Goal: Task Accomplishment & Management: Manage account settings

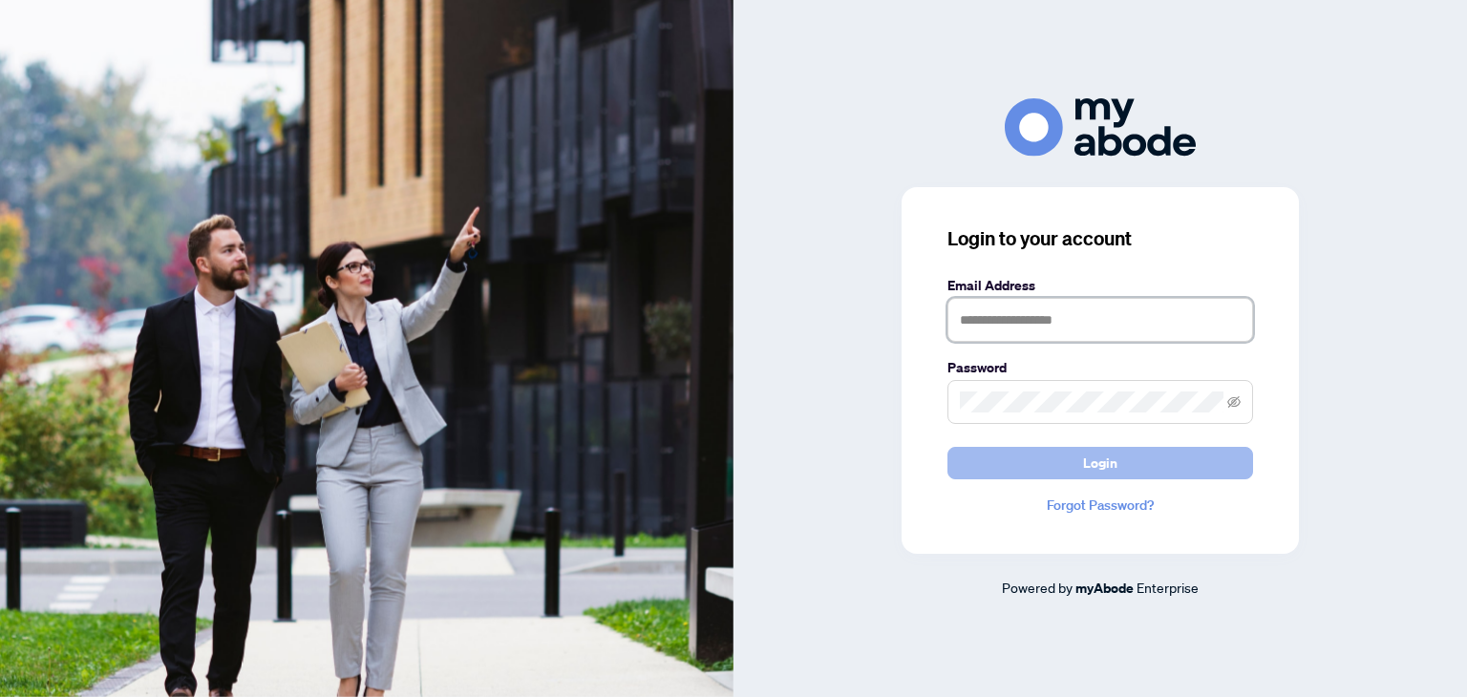
type input "**********"
click at [1012, 464] on button "Login" at bounding box center [1100, 463] width 306 height 32
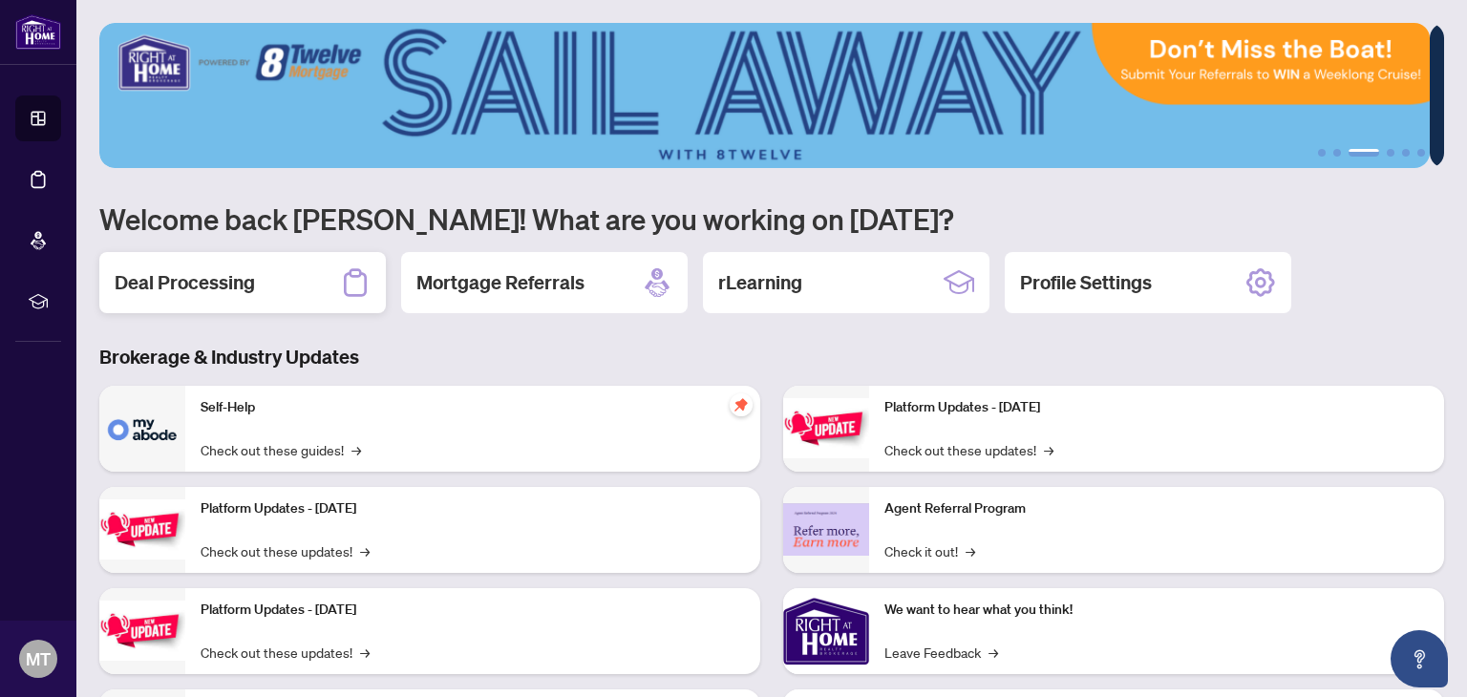
click at [192, 280] on h2 "Deal Processing" at bounding box center [185, 282] width 140 height 27
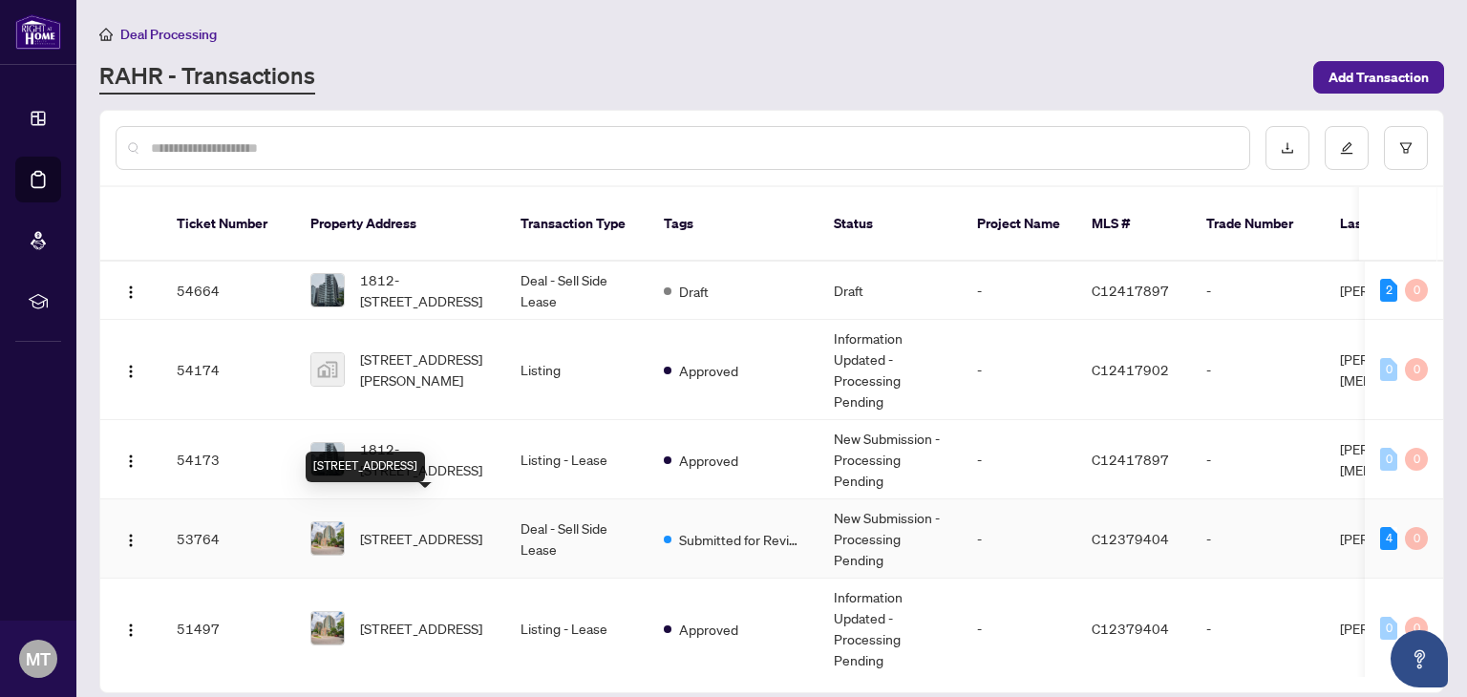
click at [415, 528] on span "[STREET_ADDRESS]" at bounding box center [421, 538] width 122 height 21
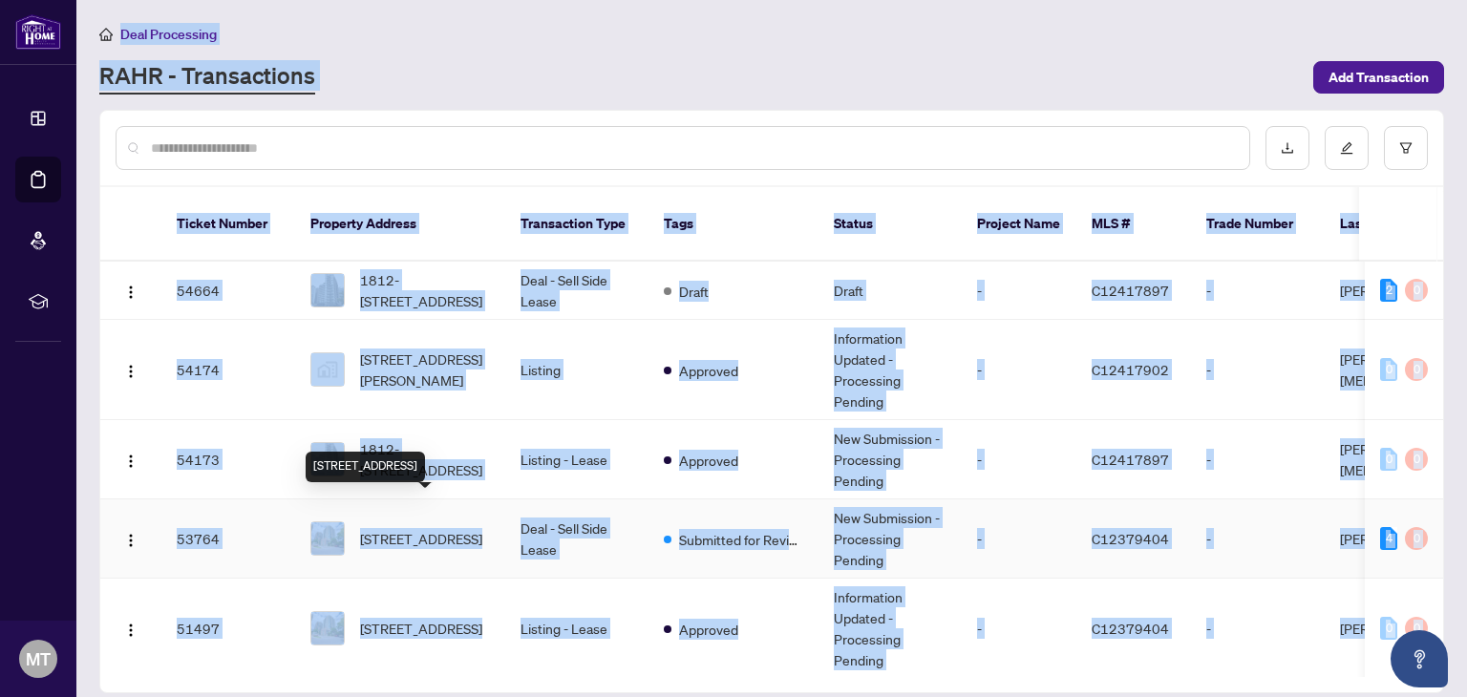
click at [414, 518] on main "Deal Processing RAHR - Transactions Add Transaction Ticket Number Property Addr…" at bounding box center [771, 348] width 1390 height 697
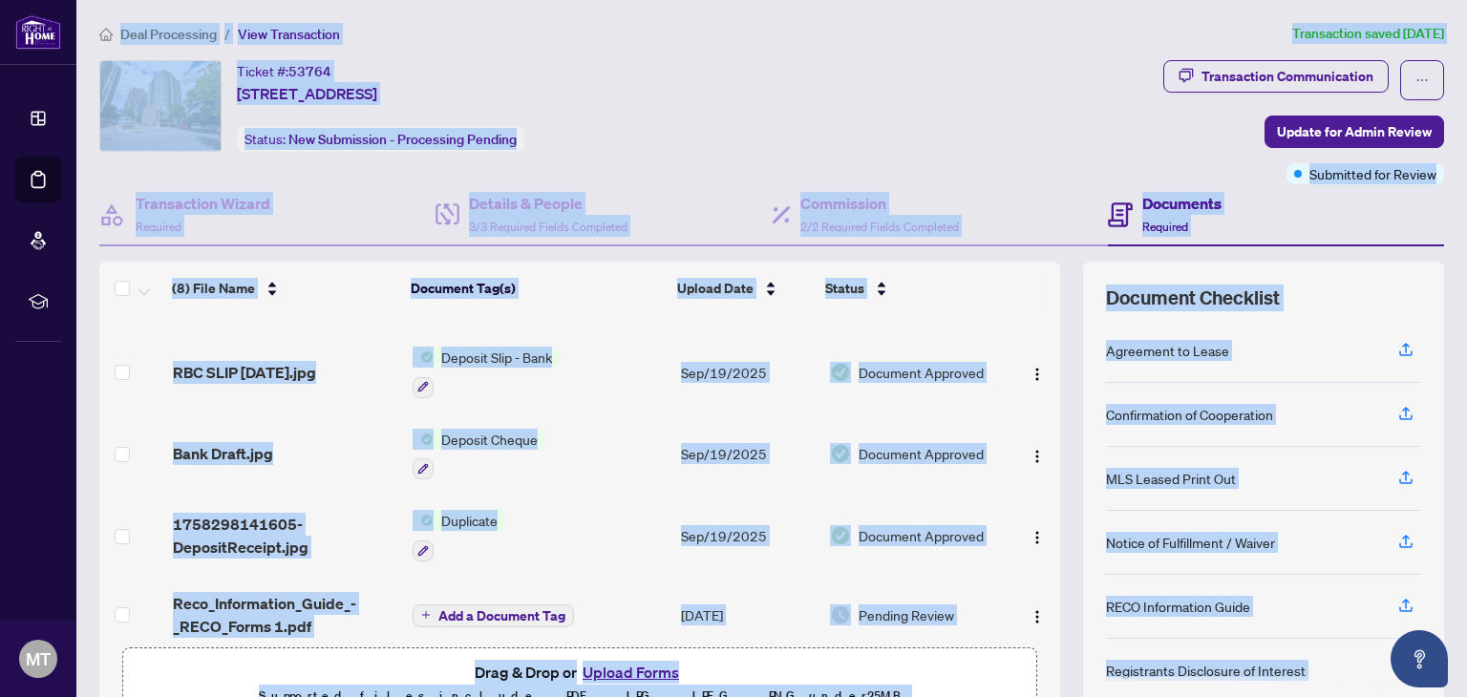
scroll to position [265, 0]
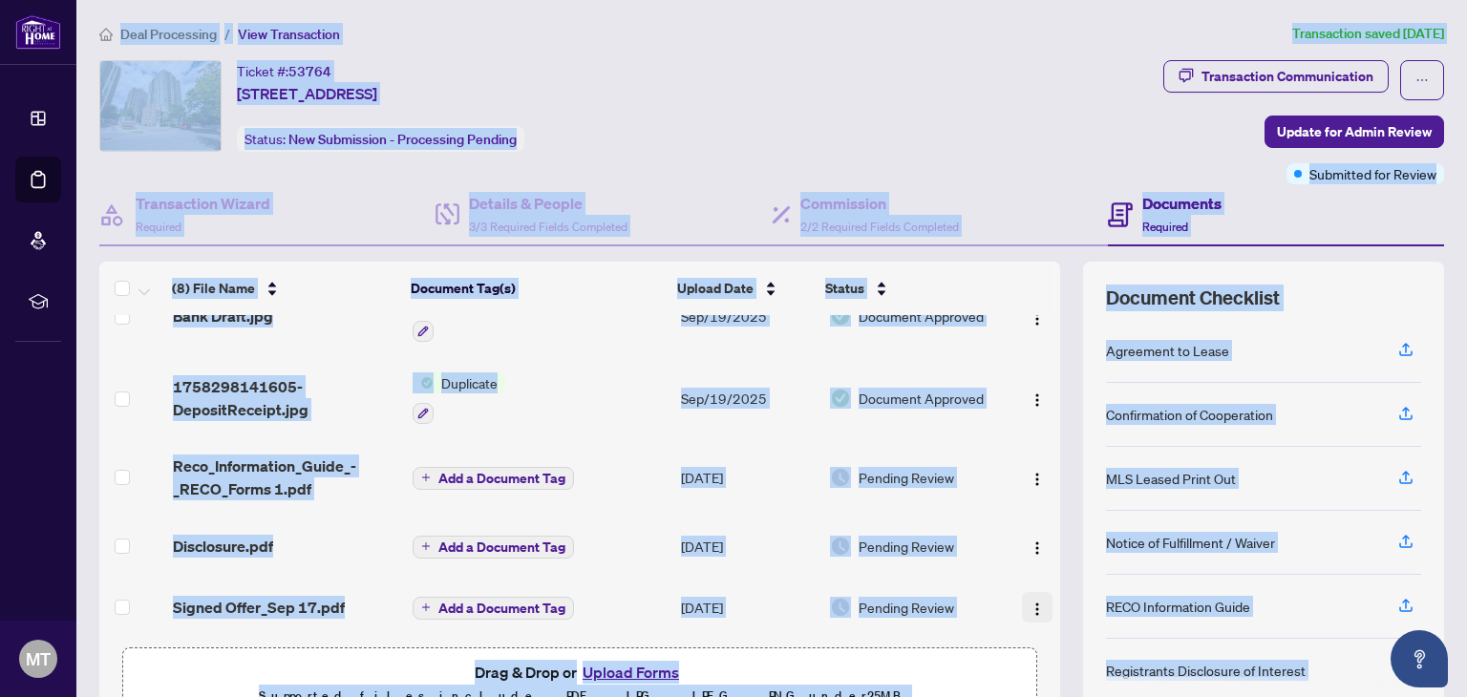
click at [1029, 602] on img "button" at bounding box center [1036, 609] width 15 height 15
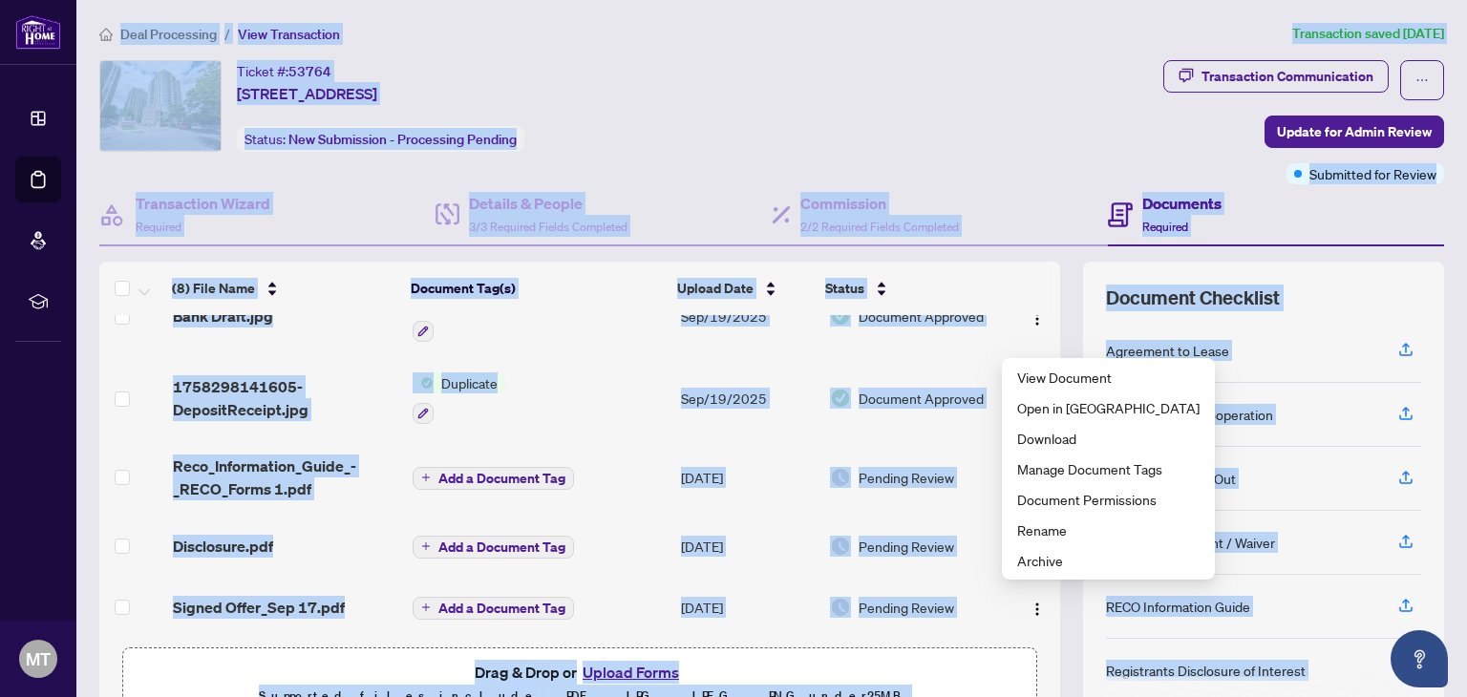
click at [939, 622] on td "Pending Review" at bounding box center [914, 607] width 185 height 61
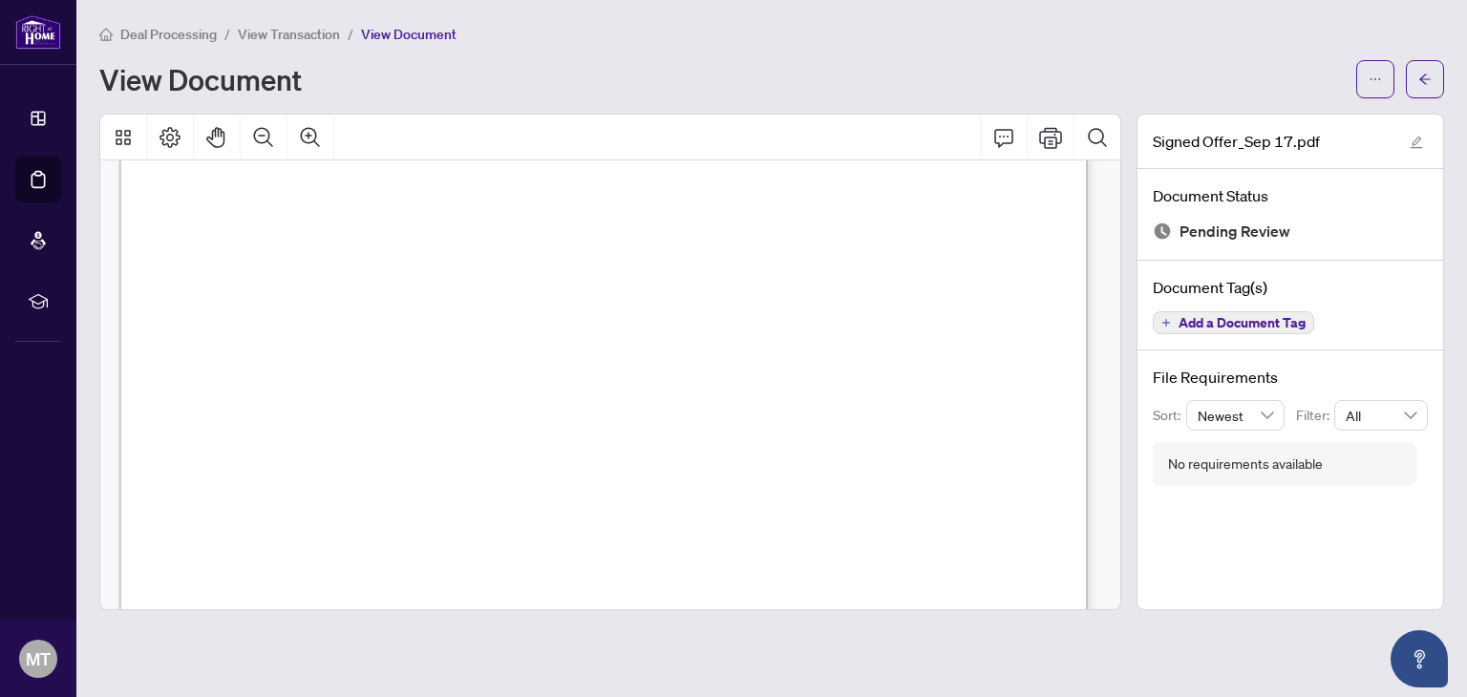
scroll to position [6684, 0]
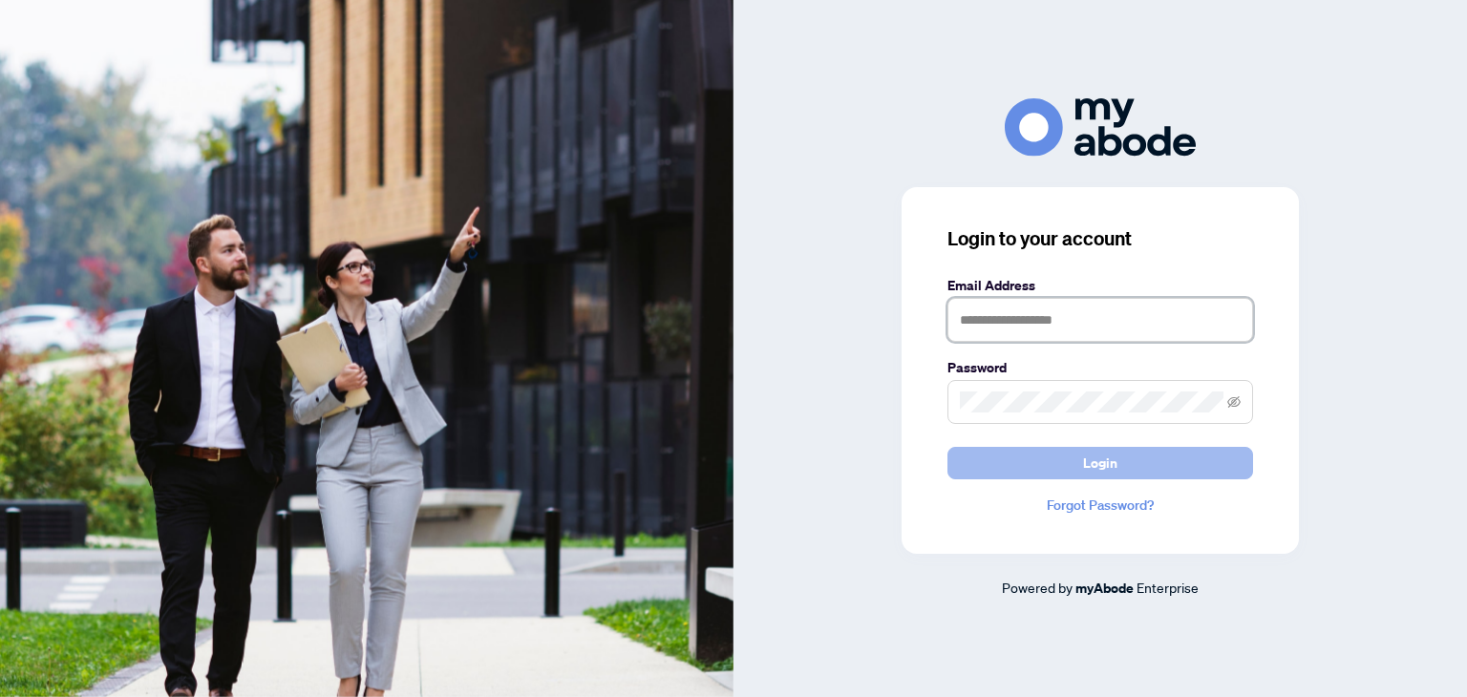
type input "**********"
click at [1018, 463] on button "Login" at bounding box center [1100, 463] width 306 height 32
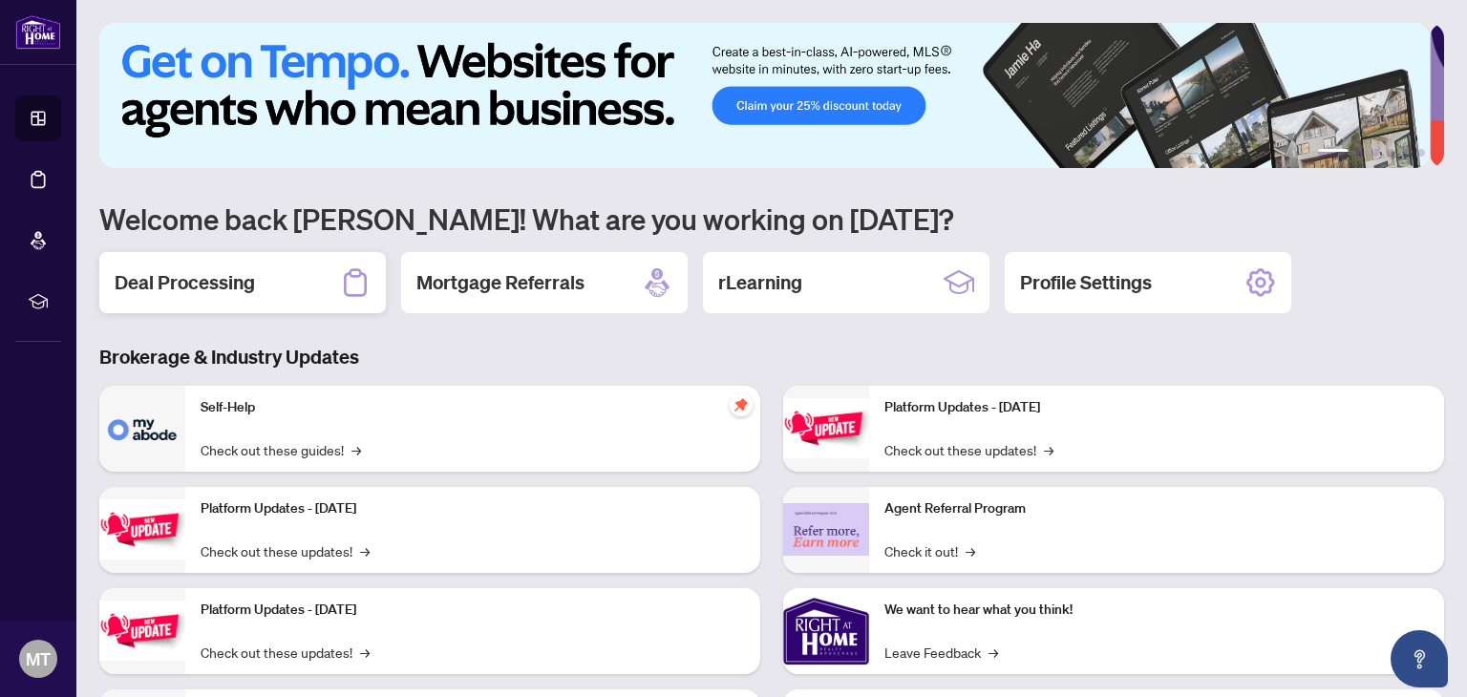
click at [246, 280] on h2 "Deal Processing" at bounding box center [185, 282] width 140 height 27
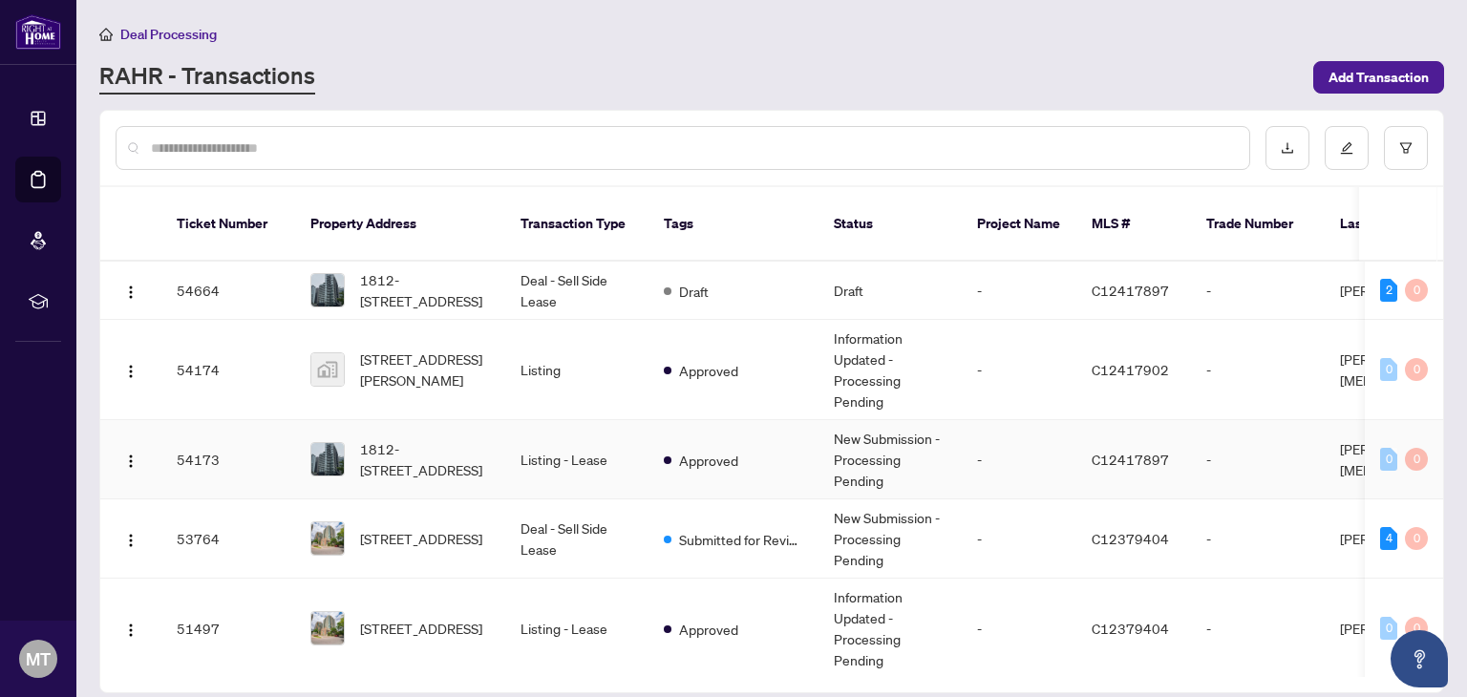
scroll to position [95, 0]
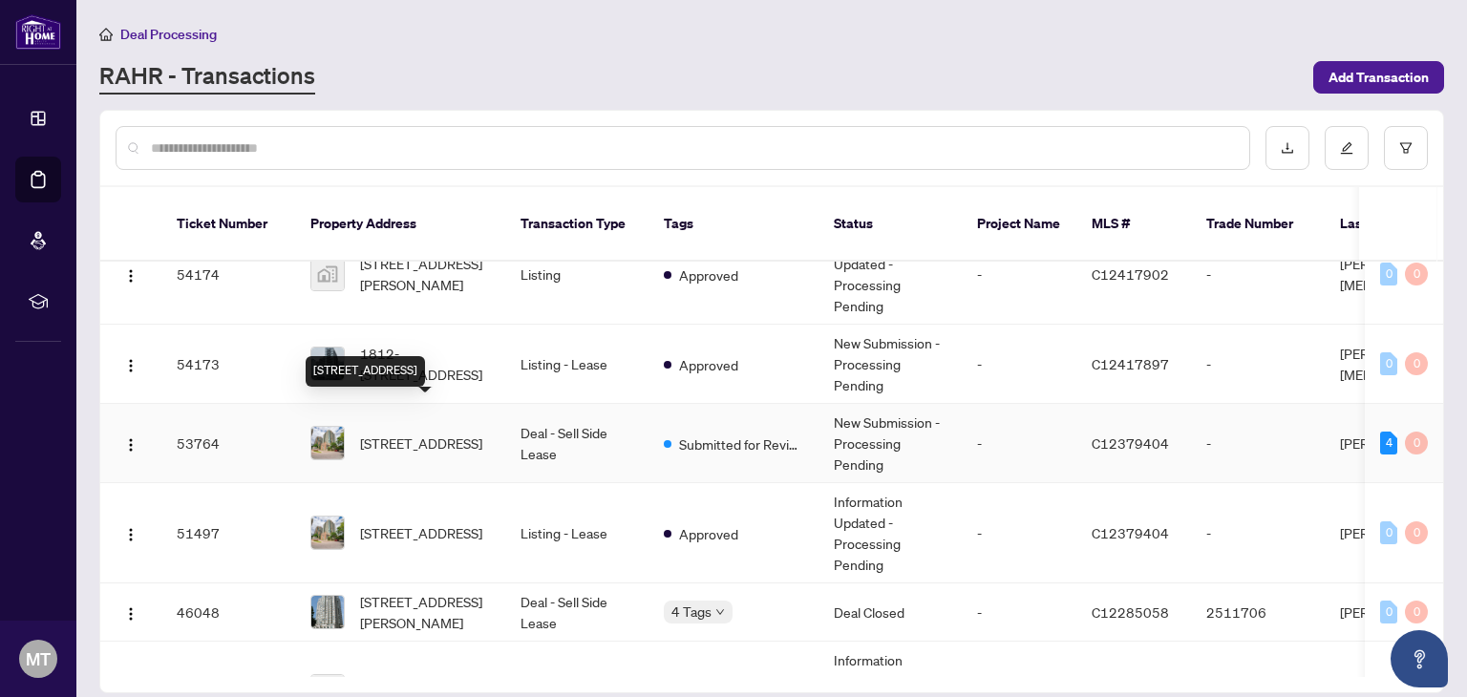
click at [436, 433] on span "801-28 Olive Ave, Toronto, Ontario M2N 7E6, Canada" at bounding box center [421, 443] width 122 height 21
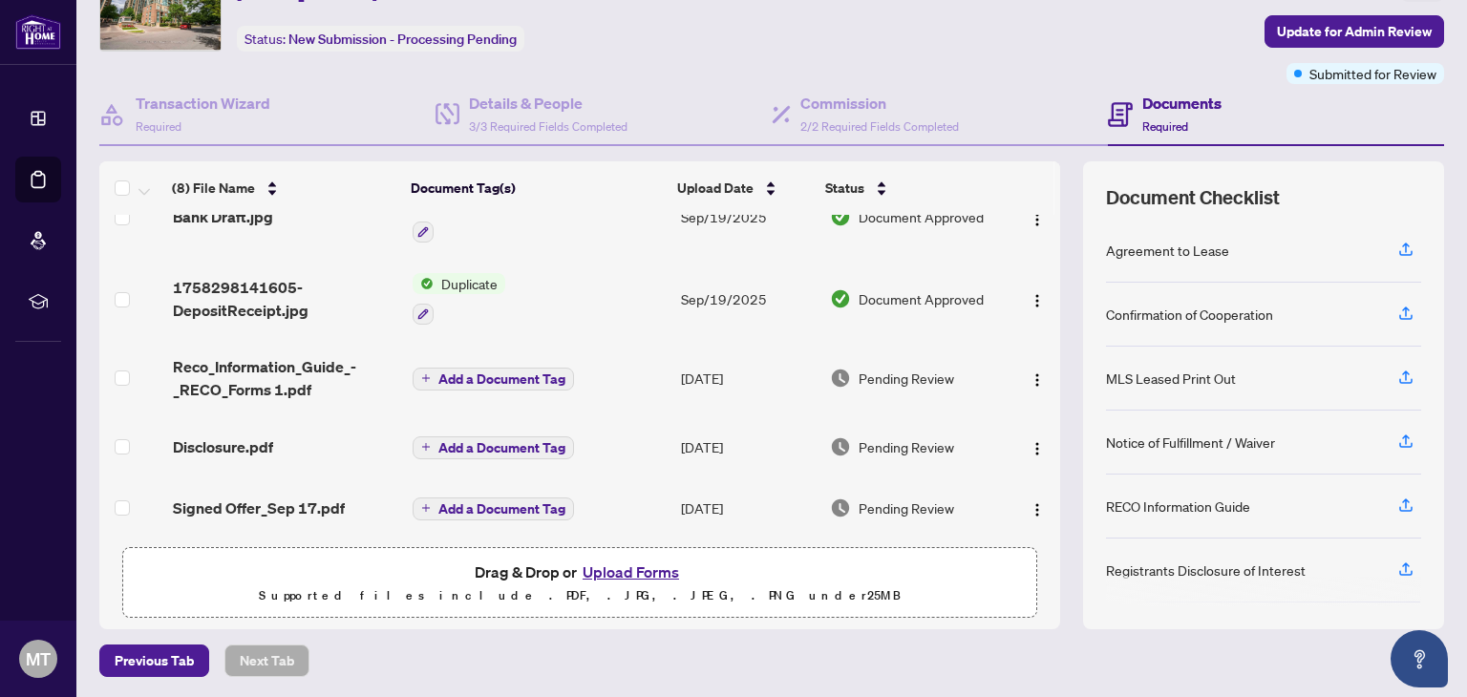
scroll to position [265, 0]
click at [1029, 501] on img "button" at bounding box center [1036, 508] width 15 height 15
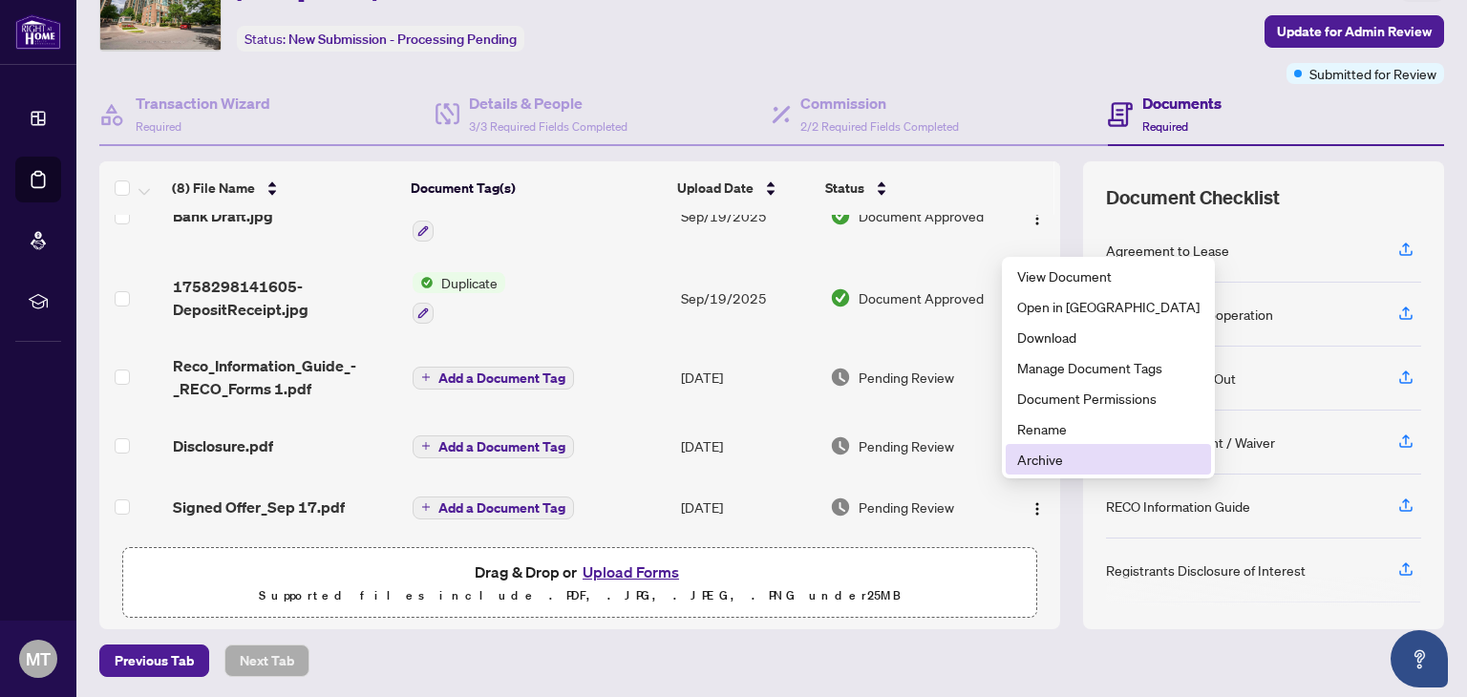
click at [1043, 459] on span "Archive" at bounding box center [1108, 459] width 182 height 21
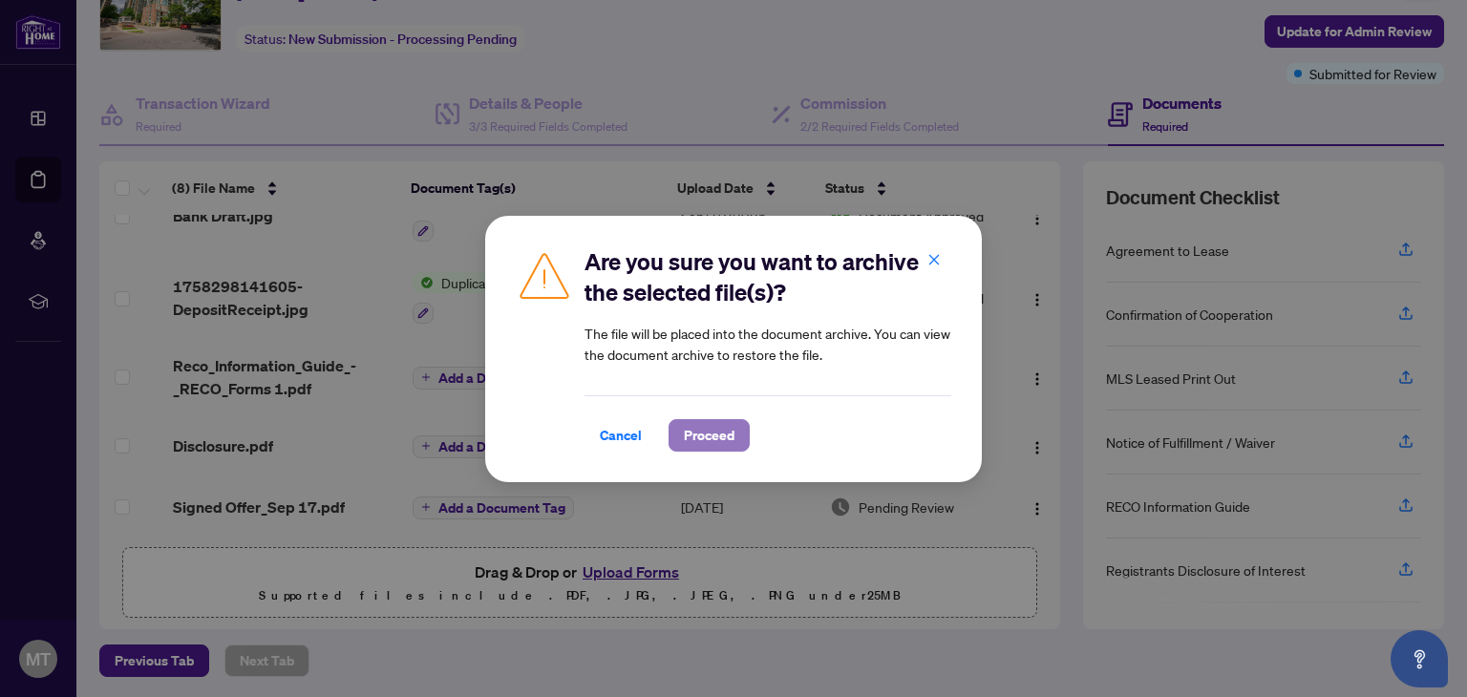
click at [724, 436] on span "Proceed" at bounding box center [709, 435] width 51 height 31
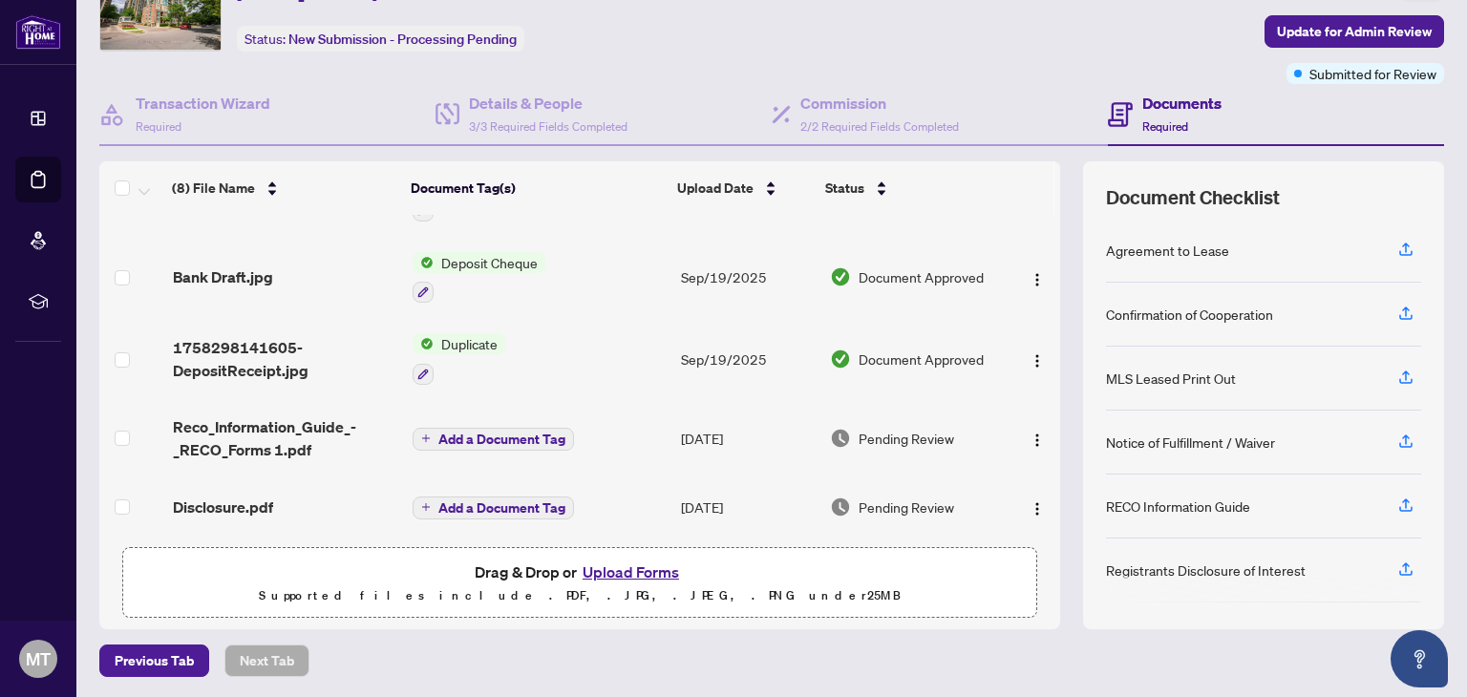
scroll to position [0, 0]
